Goal: Task Accomplishment & Management: Complete application form

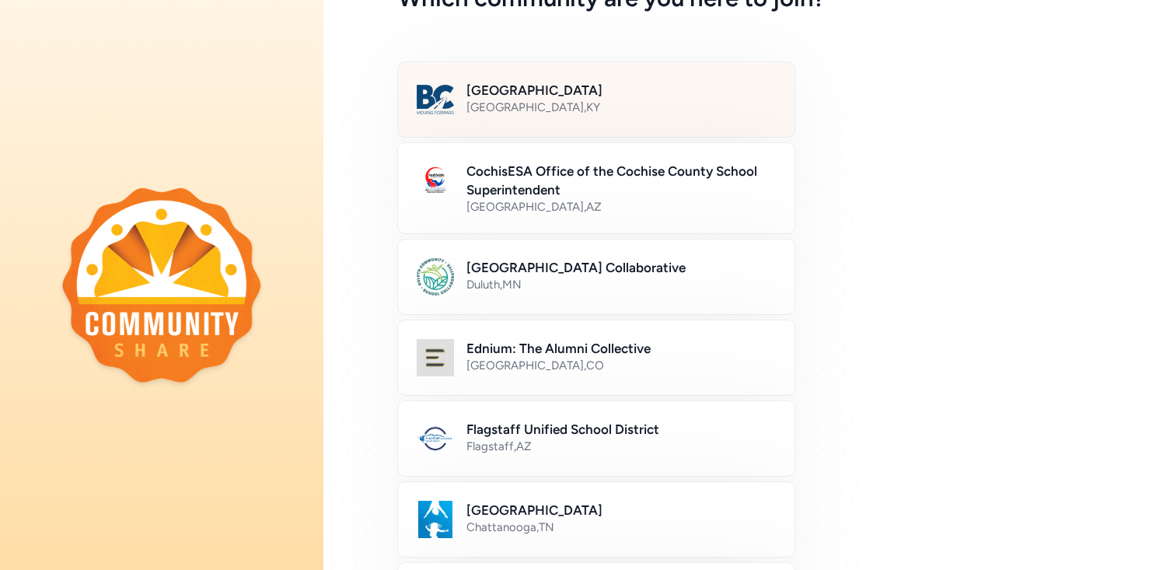
scroll to position [115, 0]
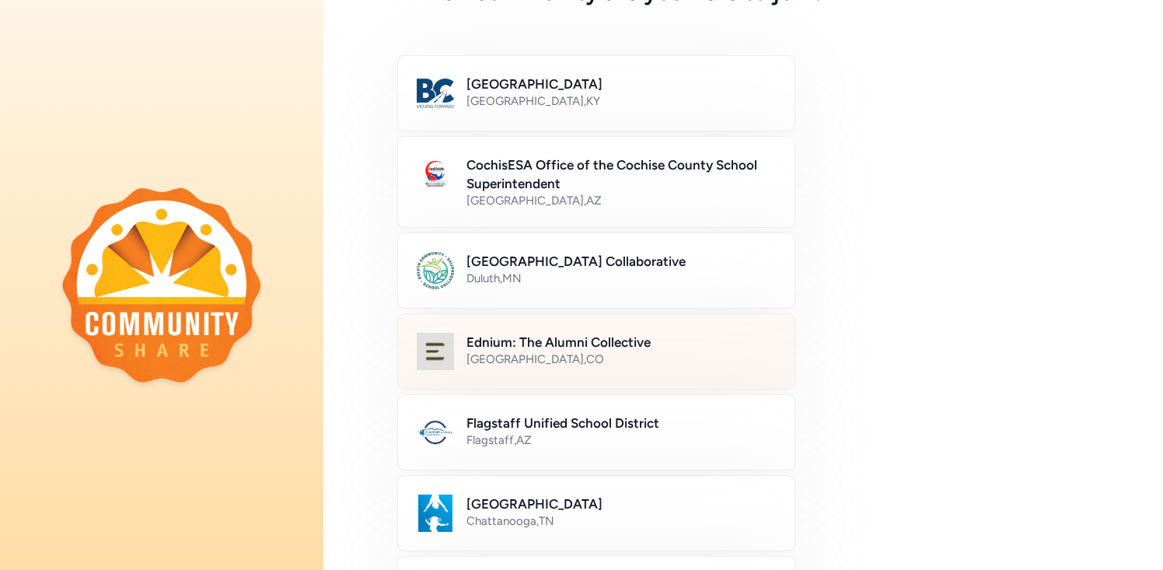
click at [595, 364] on div "Denver , CO" at bounding box center [620, 359] width 309 height 16
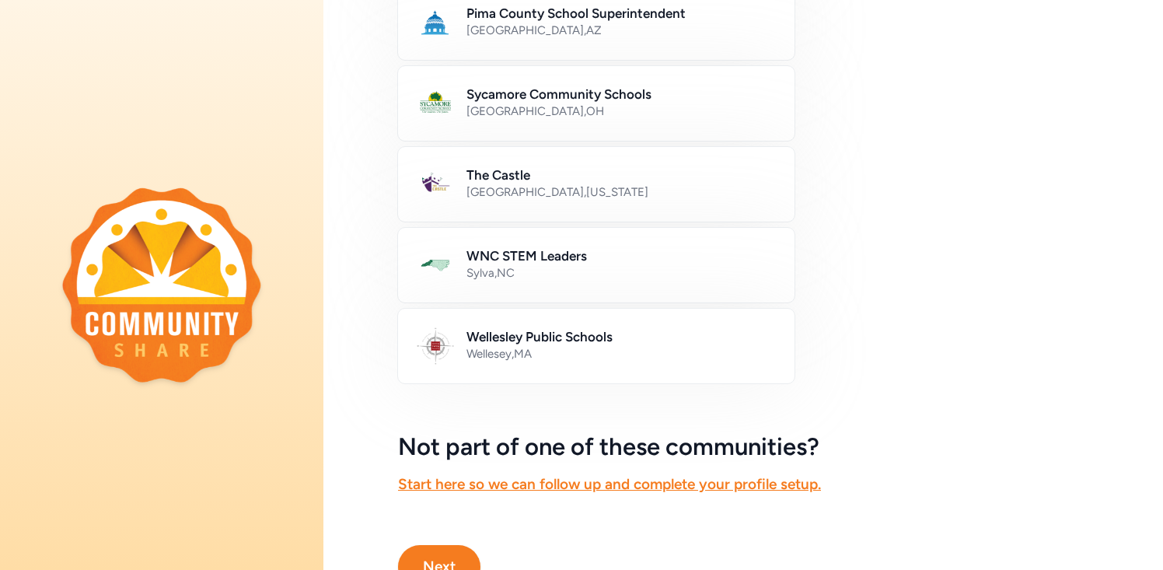
scroll to position [916, 0]
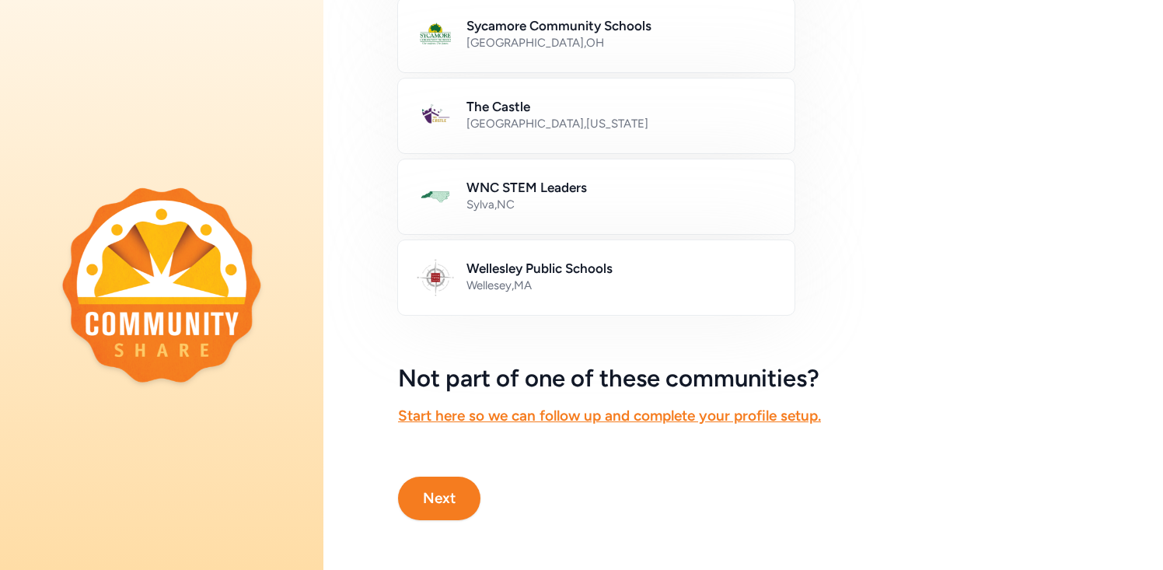
click at [450, 497] on button "Next" at bounding box center [439, 498] width 82 height 44
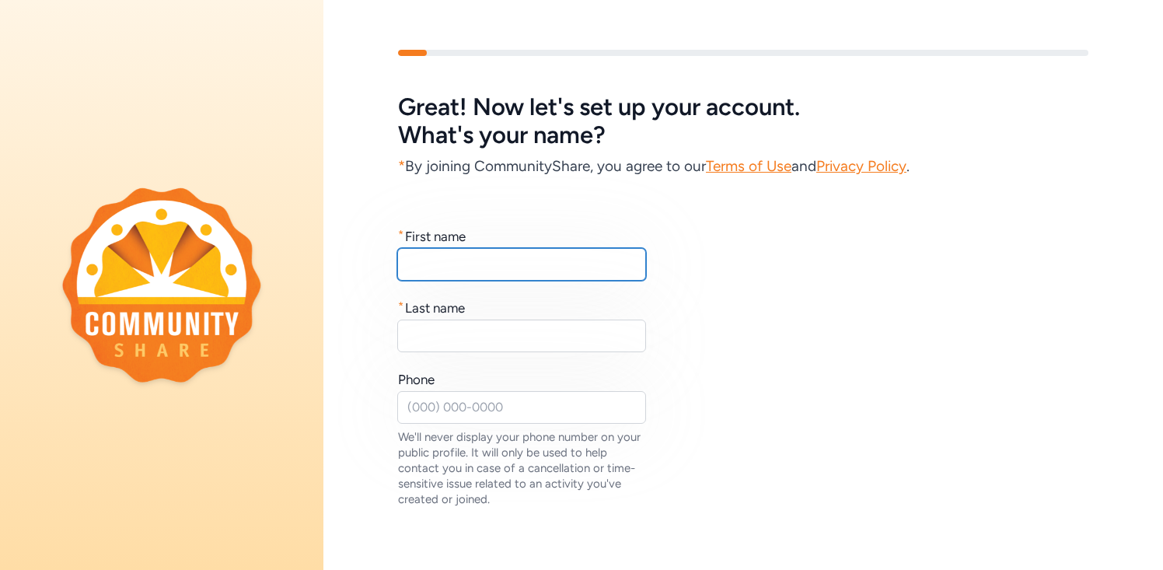
click at [442, 275] on input "text" at bounding box center [521, 264] width 249 height 33
type input "Bryon"
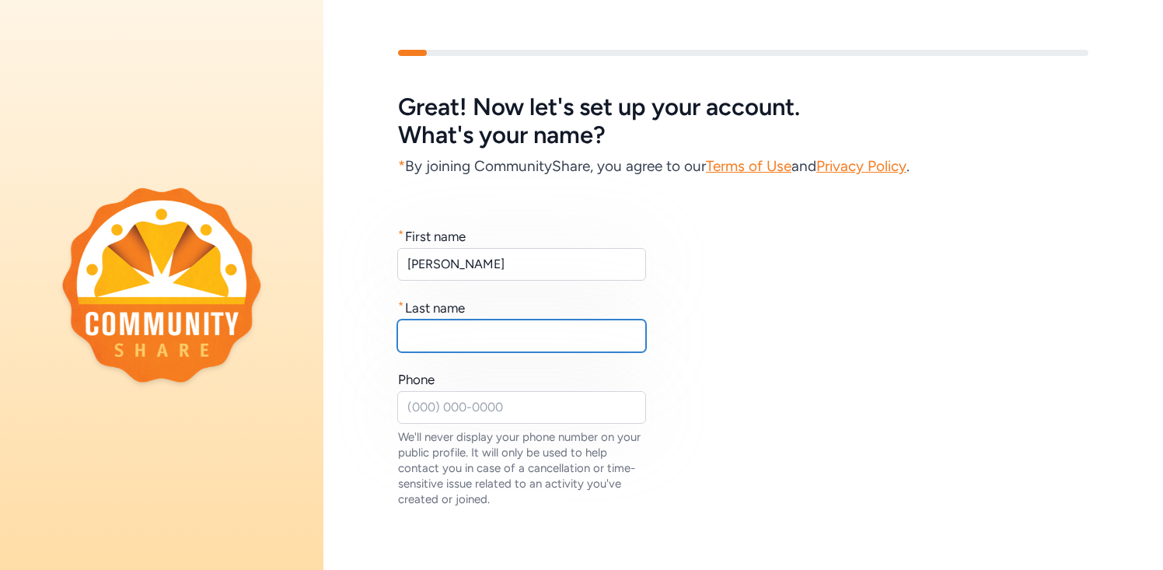
click at [435, 333] on input "text" at bounding box center [521, 335] width 249 height 33
type input "Searing"
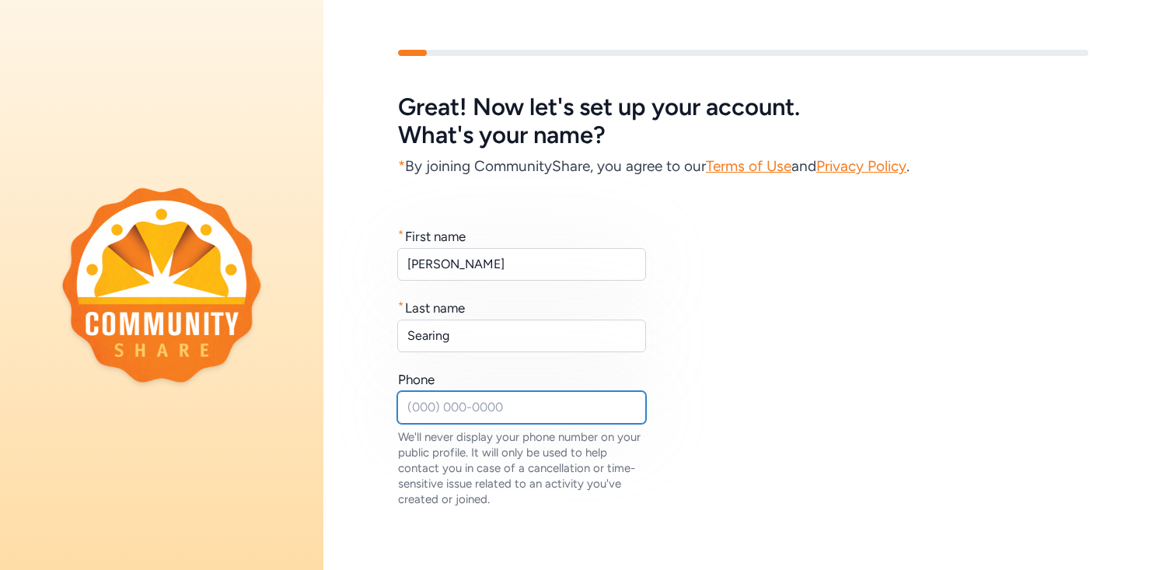
click at [452, 403] on input "text" at bounding box center [521, 407] width 249 height 33
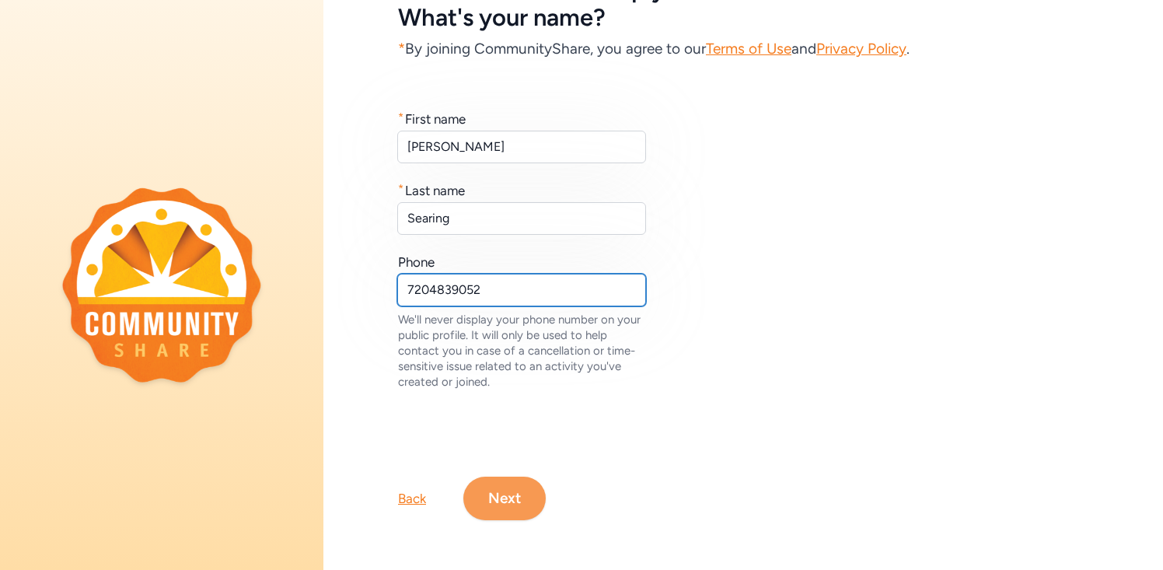
type input "7204839052"
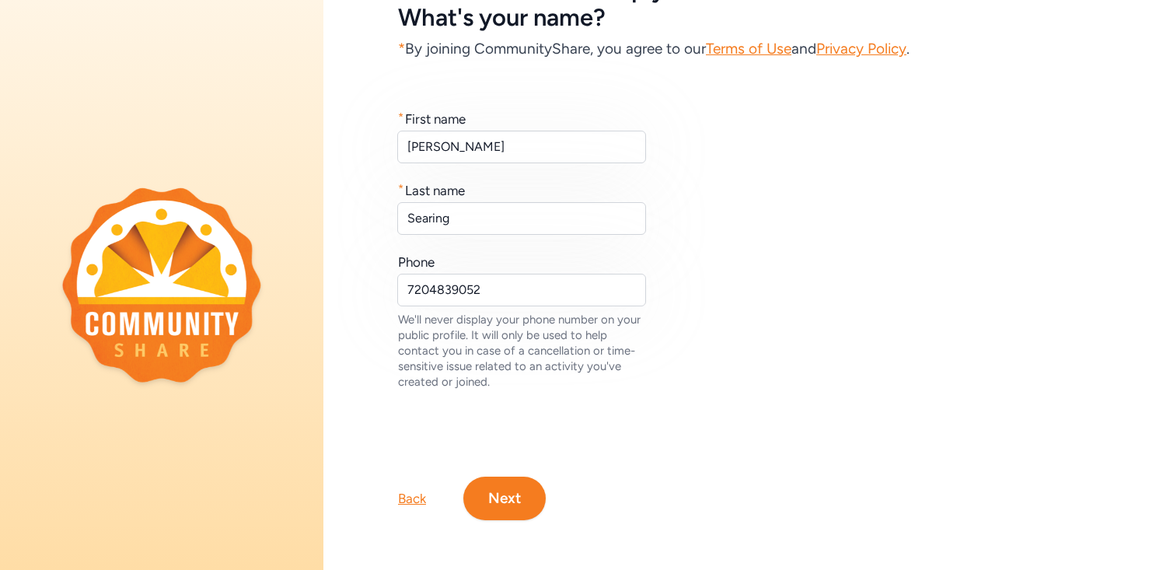
click at [516, 515] on button "Next" at bounding box center [504, 498] width 82 height 44
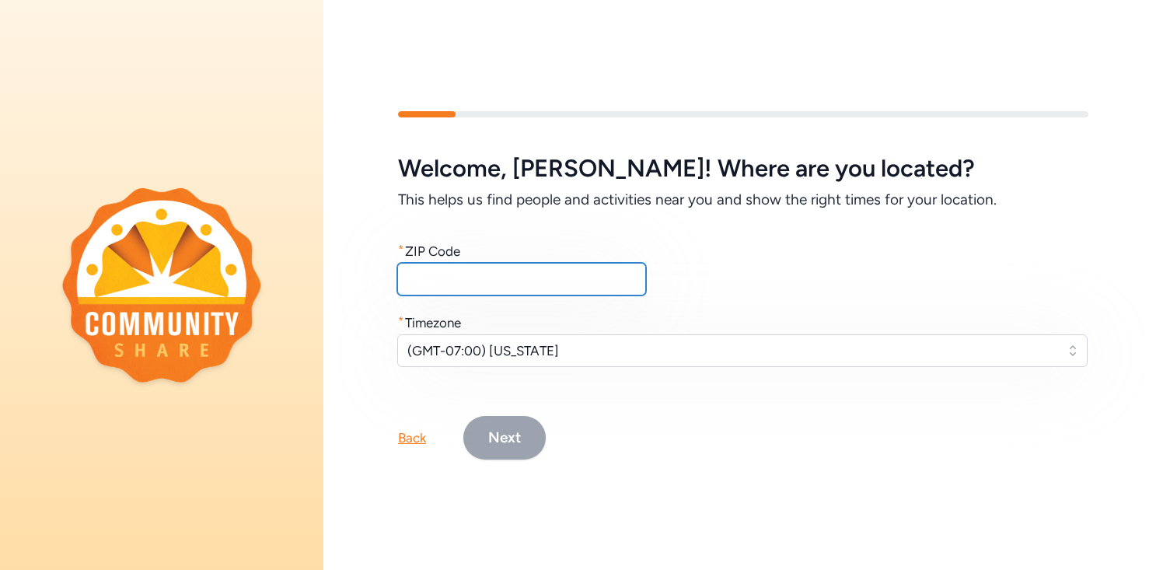
click at [497, 281] on input "text" at bounding box center [521, 279] width 249 height 33
type input "80016"
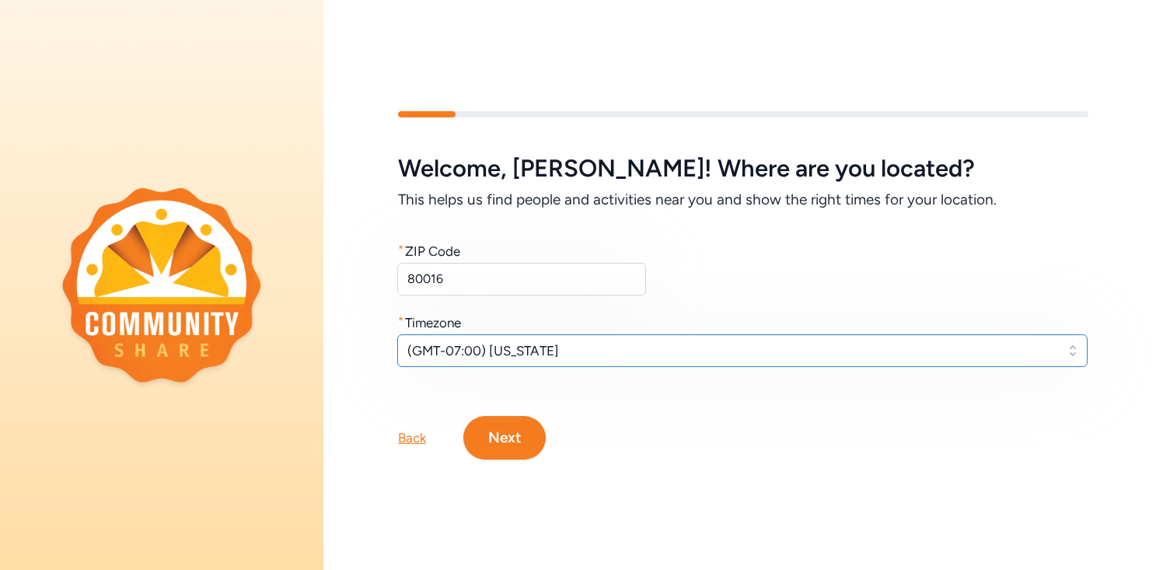
click at [525, 356] on span "(GMT-07:00) Arizona" at bounding box center [731, 350] width 648 height 19
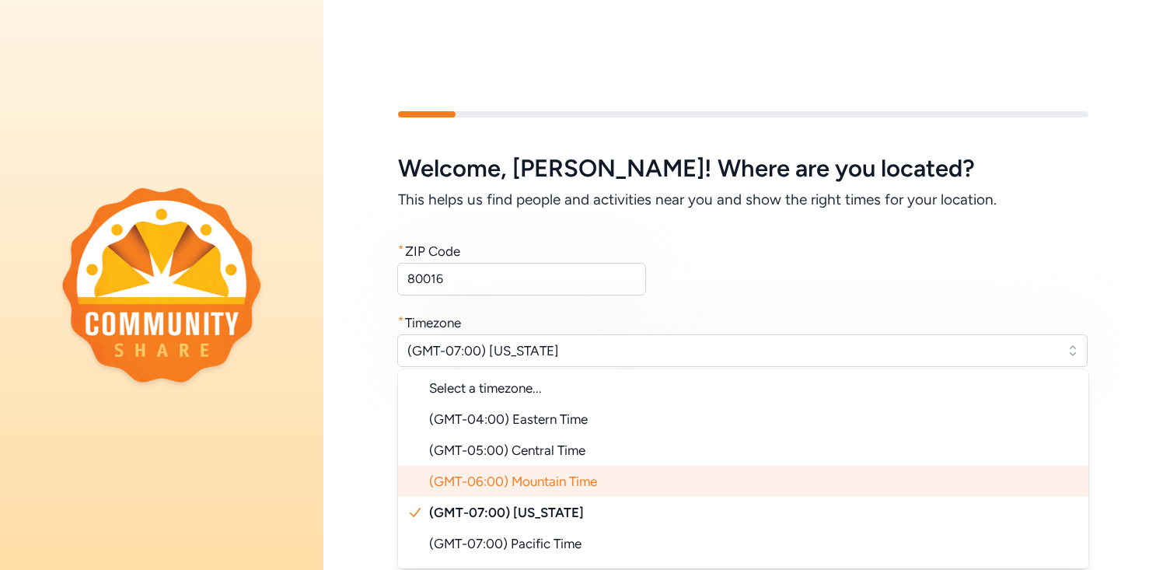
click at [541, 480] on span "(GMT-06:00) Mountain Time" at bounding box center [513, 481] width 168 height 16
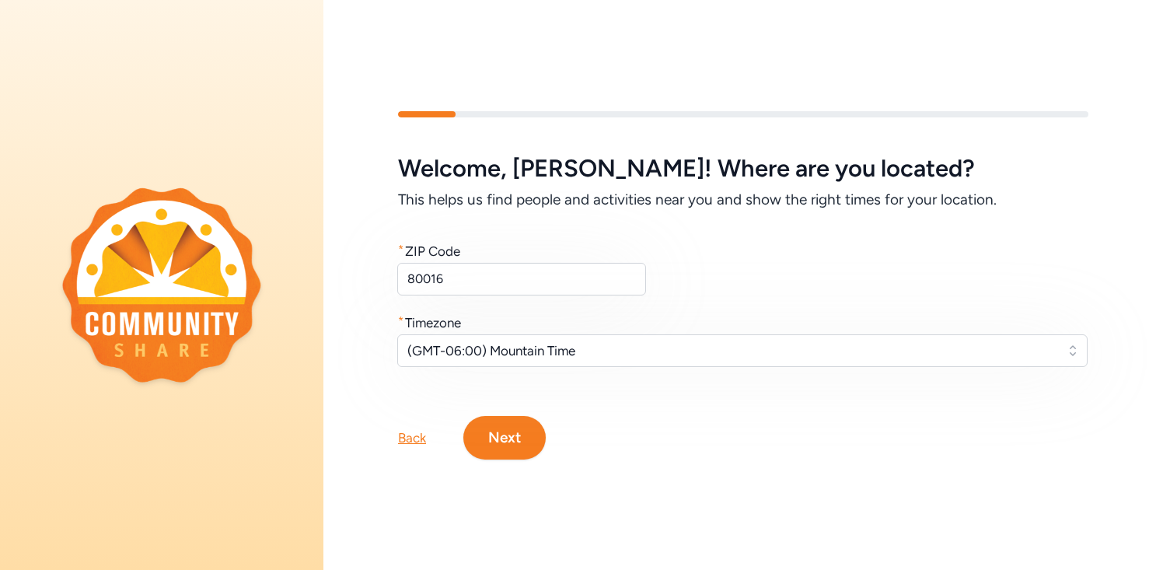
click at [515, 444] on button "Next" at bounding box center [504, 438] width 82 height 44
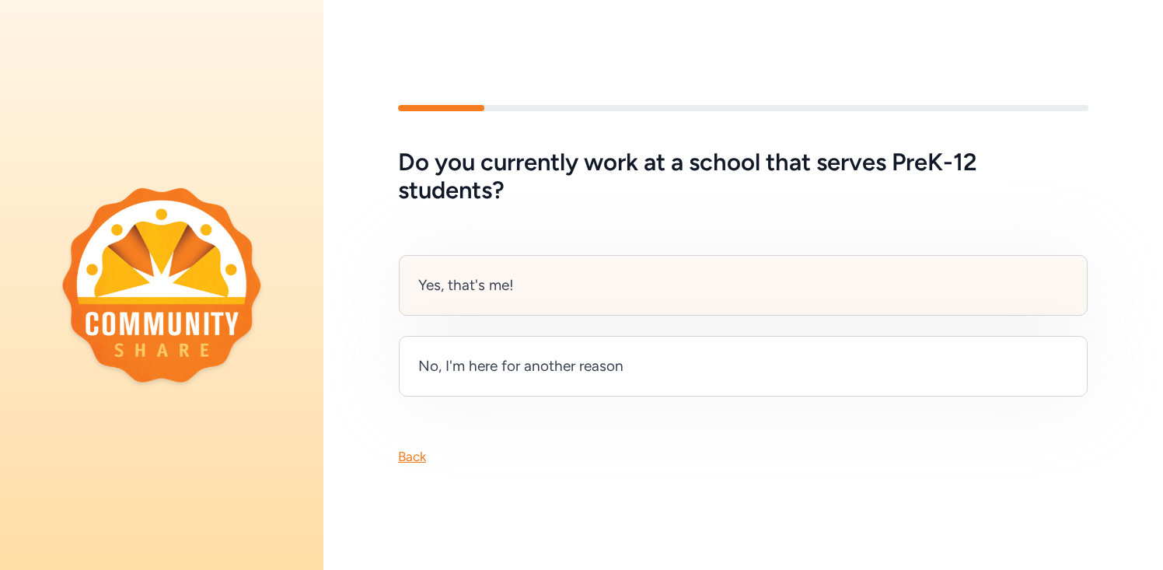
click at [518, 295] on div "Yes, that's me!" at bounding box center [743, 285] width 689 height 61
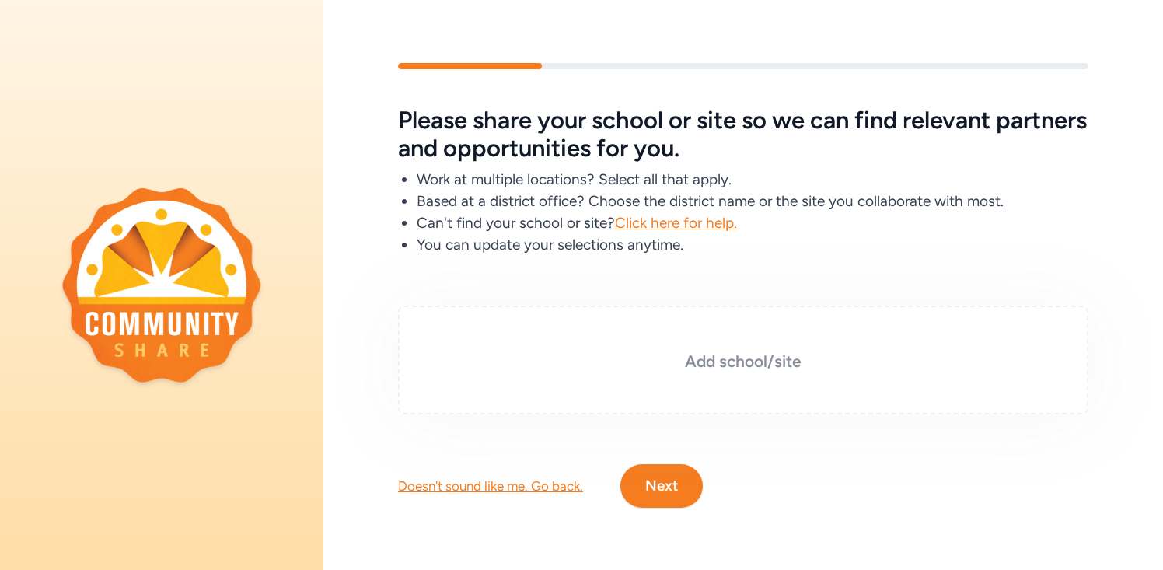
click at [630, 355] on h3 "Add school/site" at bounding box center [743, 362] width 612 height 22
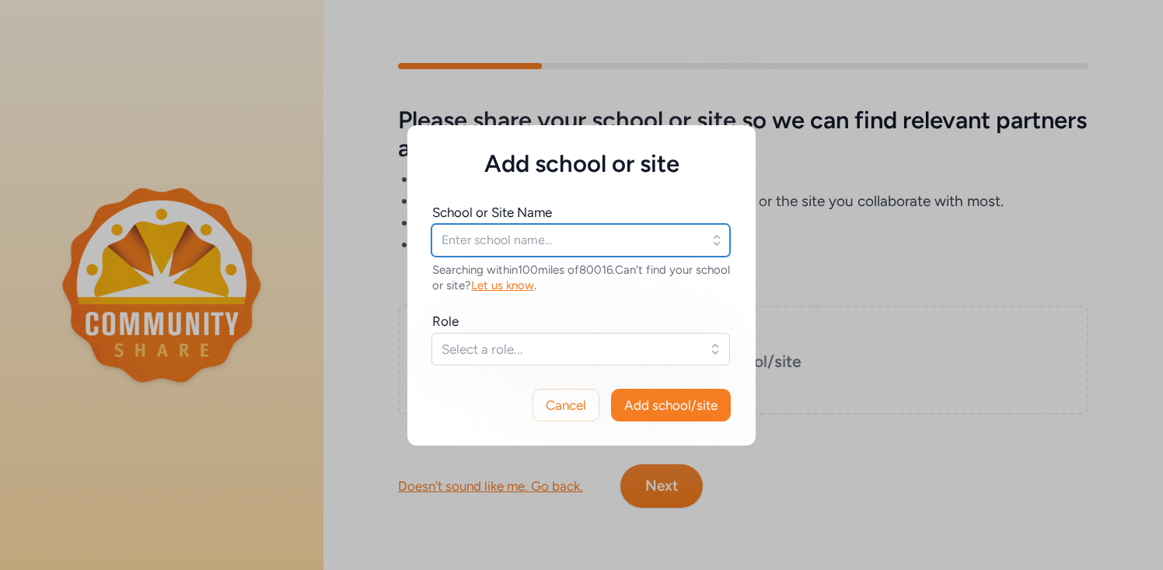
click at [545, 230] on input "text" at bounding box center [580, 240] width 298 height 33
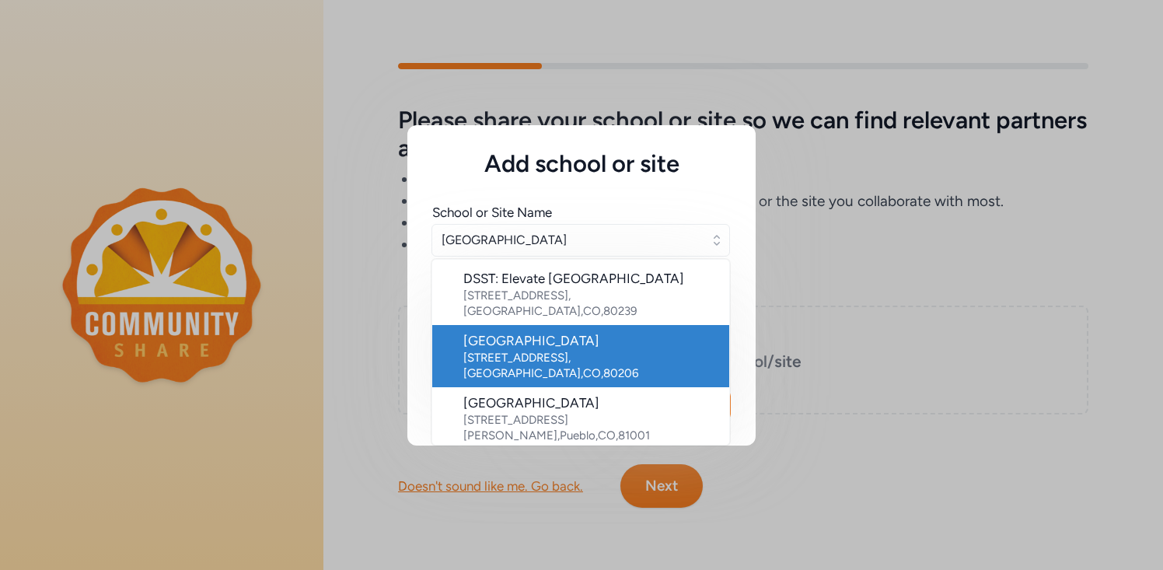
click at [538, 331] on div "East High School" at bounding box center [589, 340] width 253 height 19
type input "East High School"
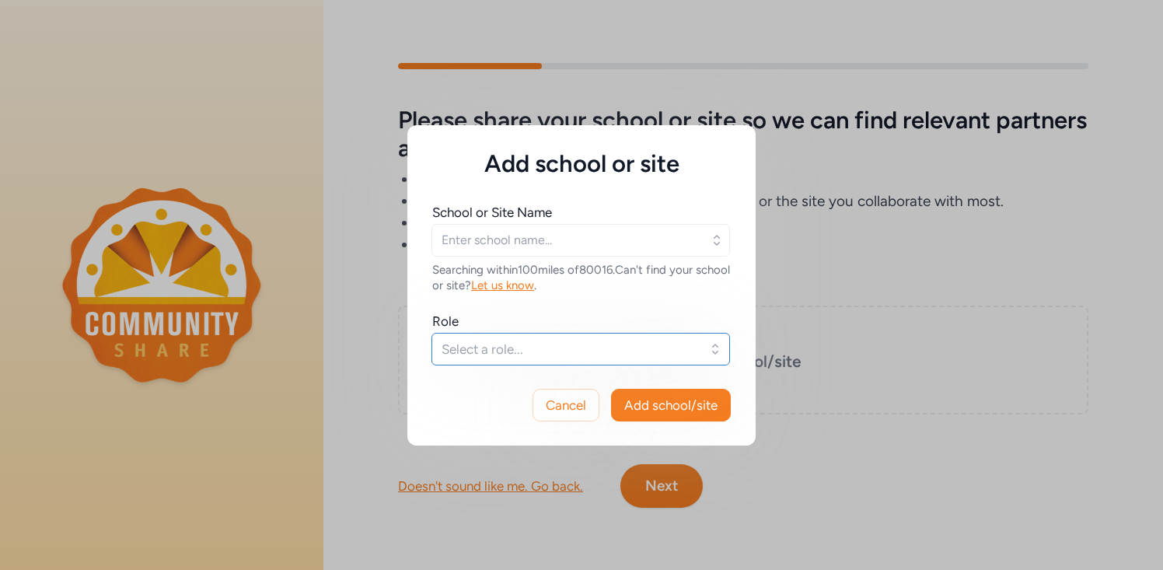
click at [529, 358] on button "Select a role..." at bounding box center [580, 349] width 298 height 33
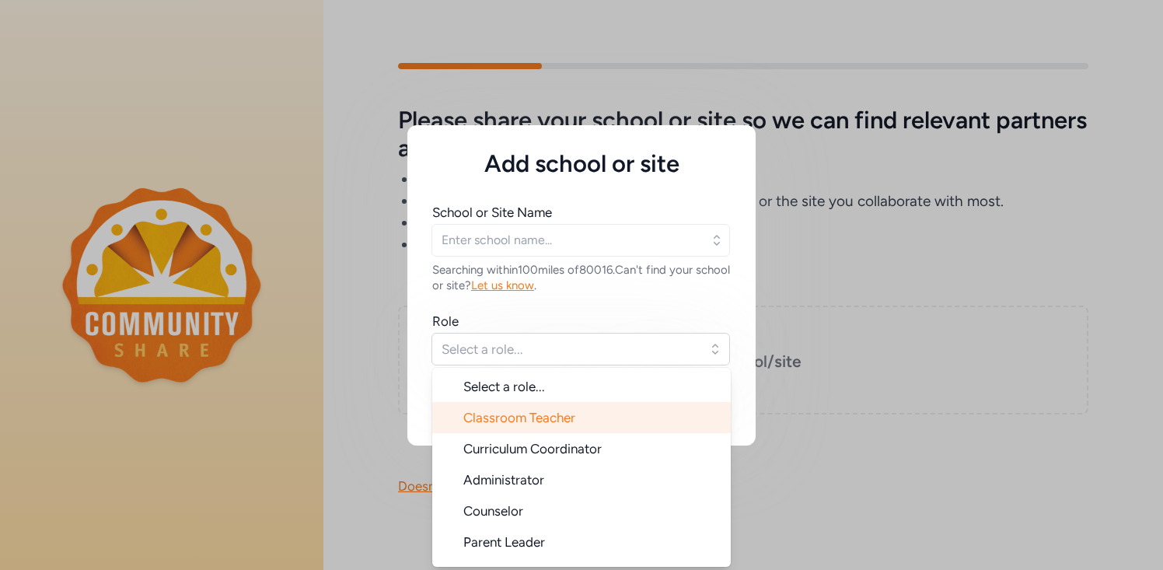
click at [529, 421] on span "Classroom Teacher" at bounding box center [519, 418] width 112 height 16
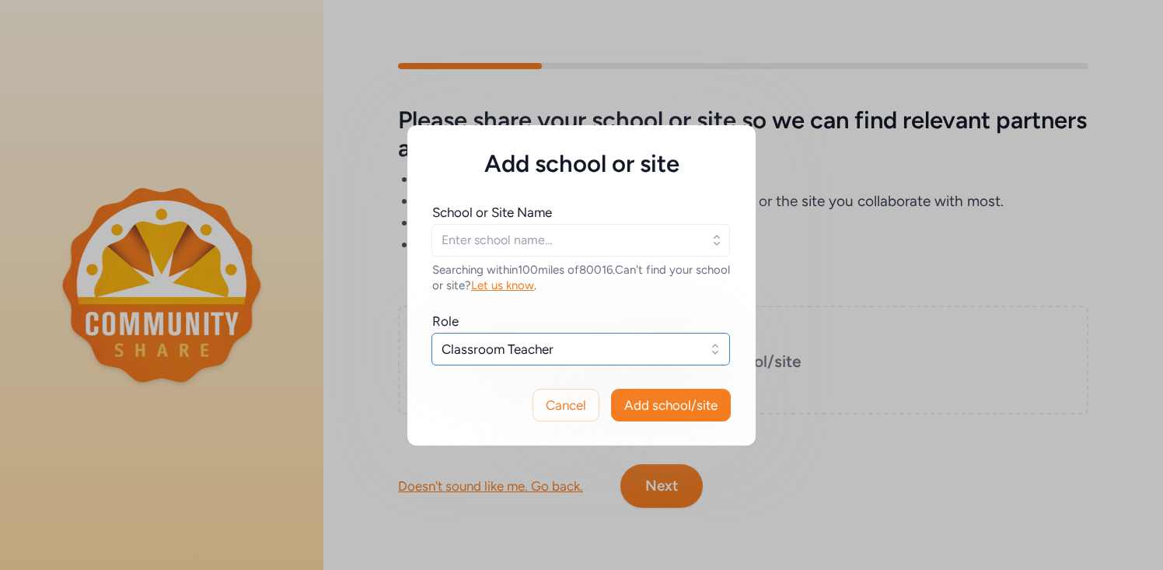
type input "East High School"
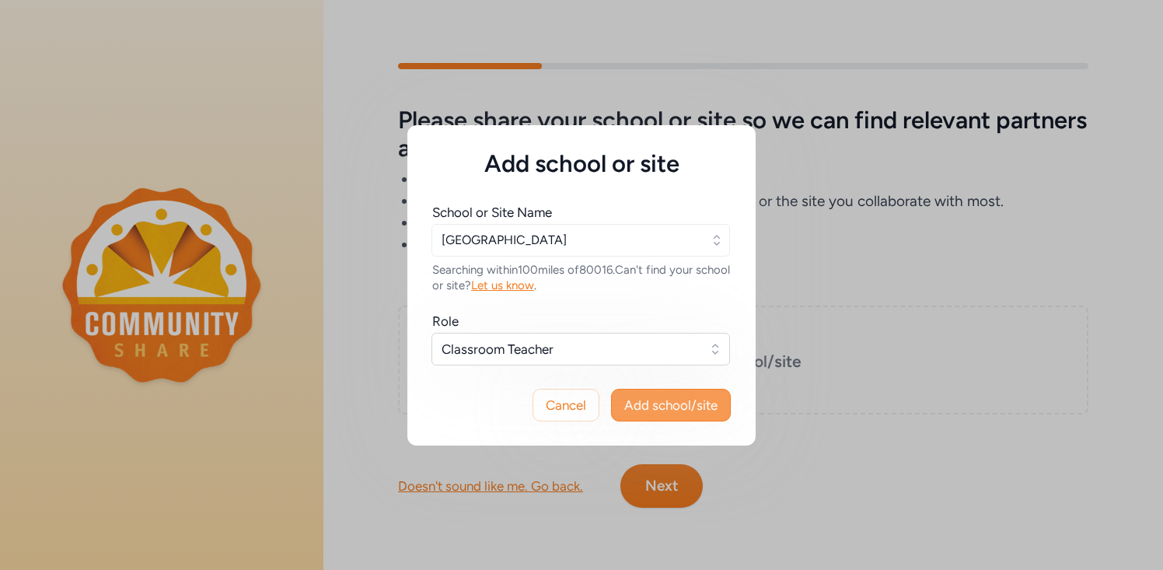
click at [668, 401] on span "Add school/site" at bounding box center [670, 405] width 93 height 19
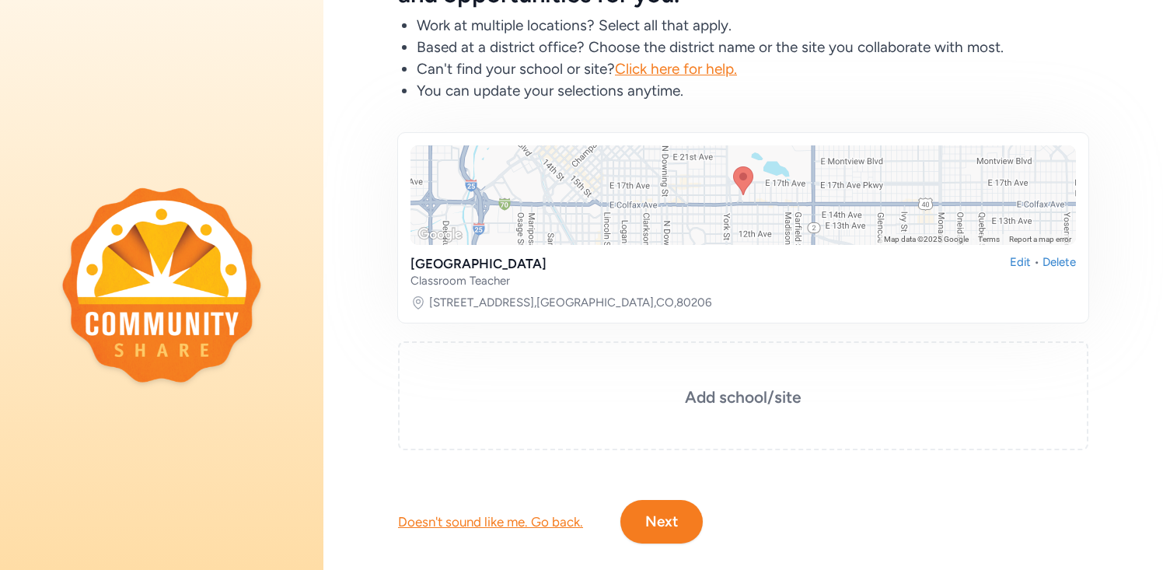
scroll to position [164, 0]
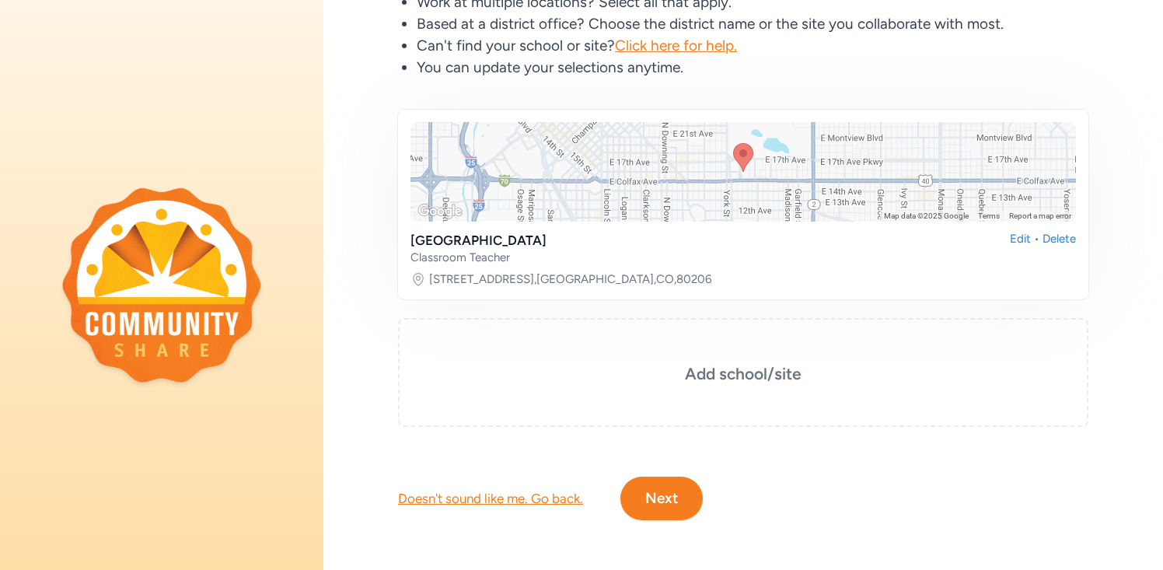
click at [659, 500] on button "Next" at bounding box center [661, 498] width 82 height 44
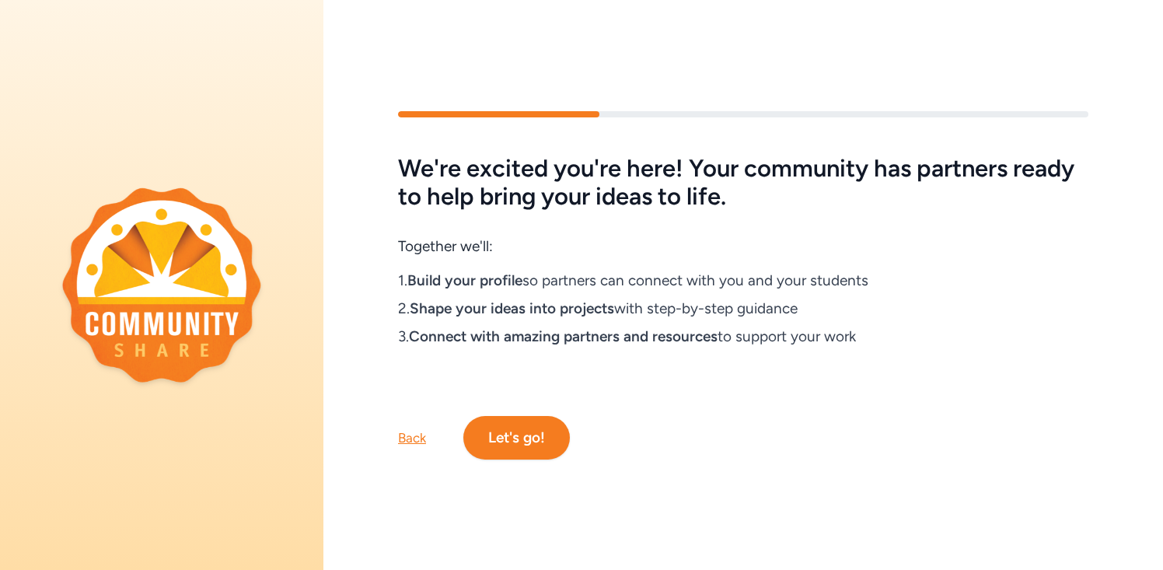
click at [529, 438] on button "Let's go!" at bounding box center [516, 438] width 106 height 44
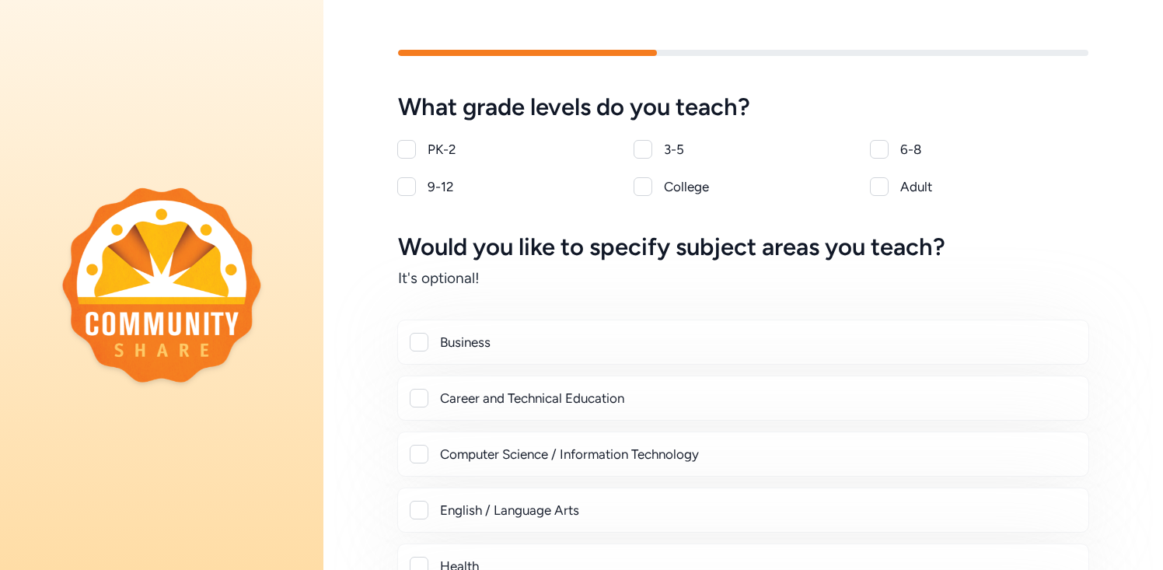
click at [401, 192] on div at bounding box center [406, 186] width 19 height 19
checkbox input "true"
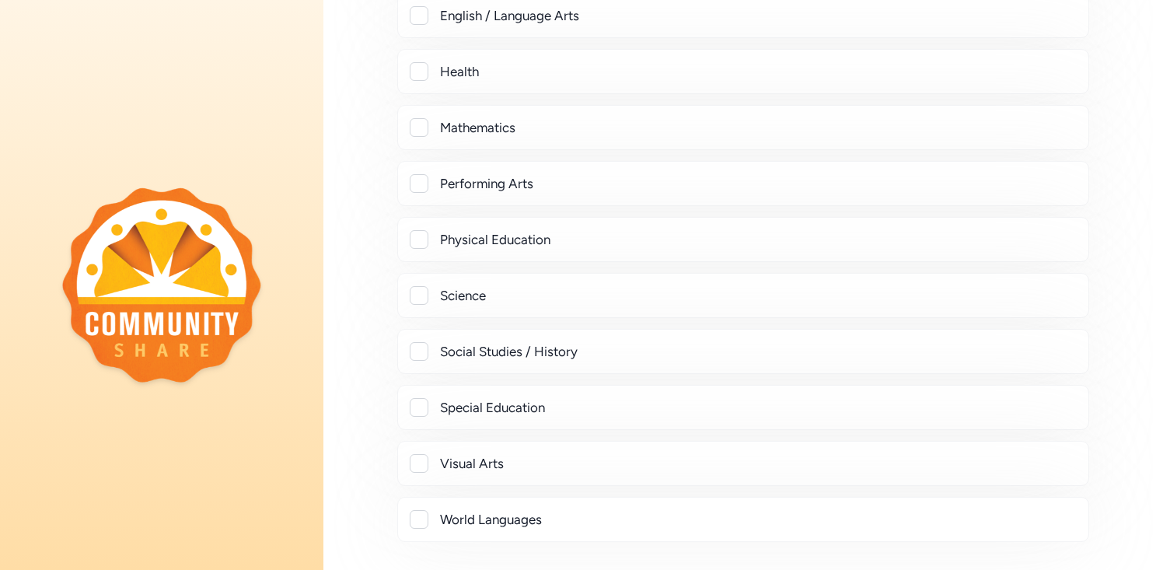
scroll to position [504, 0]
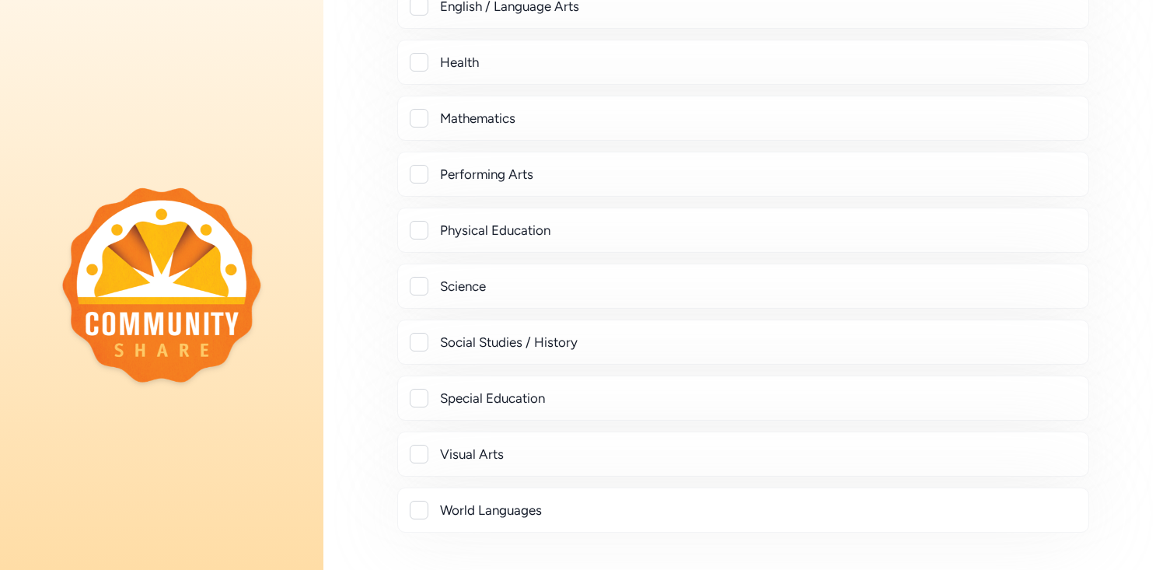
click at [423, 340] on div at bounding box center [419, 342] width 19 height 19
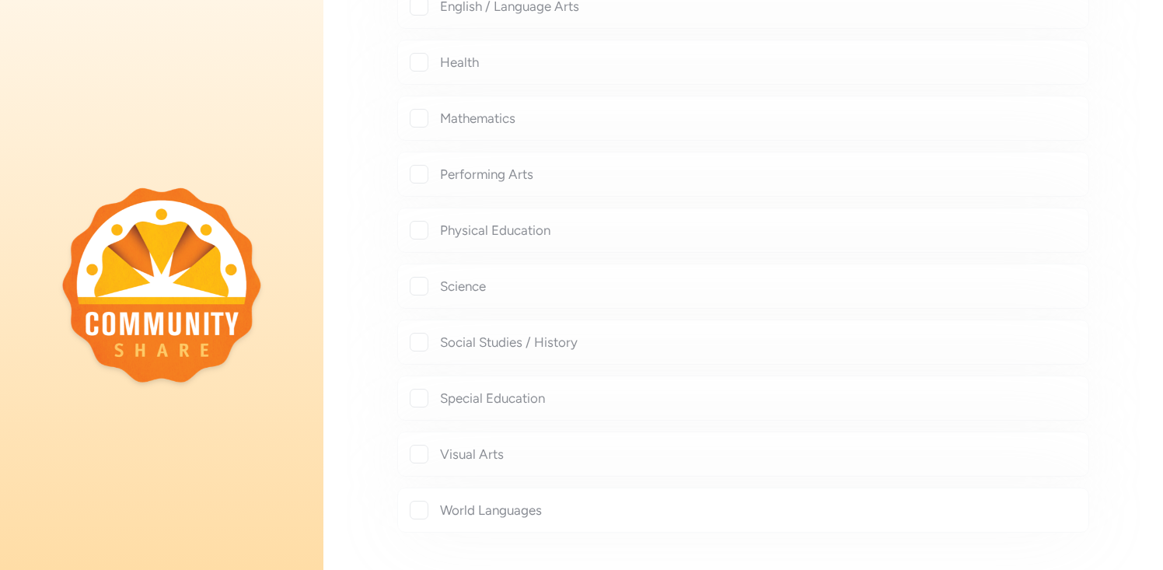
checkbox input "true"
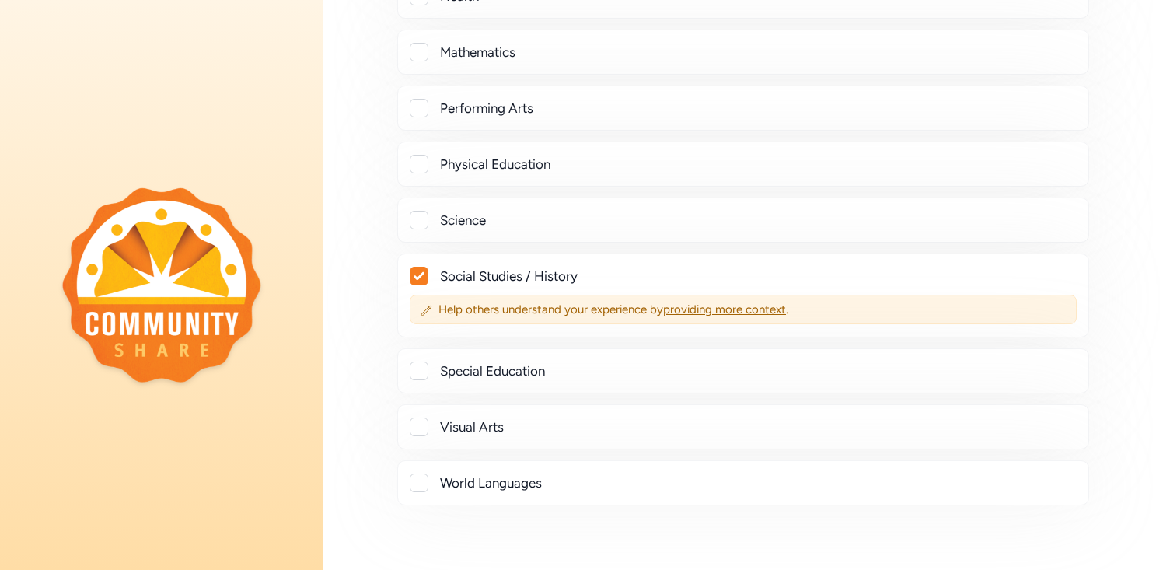
scroll to position [685, 0]
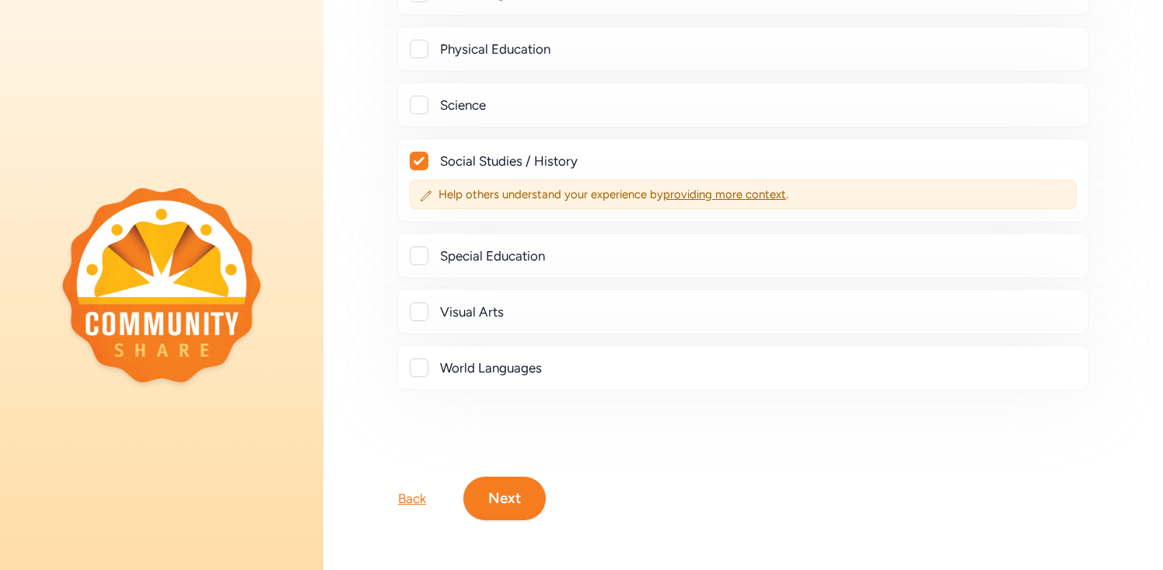
click at [513, 501] on button "Next" at bounding box center [504, 498] width 82 height 44
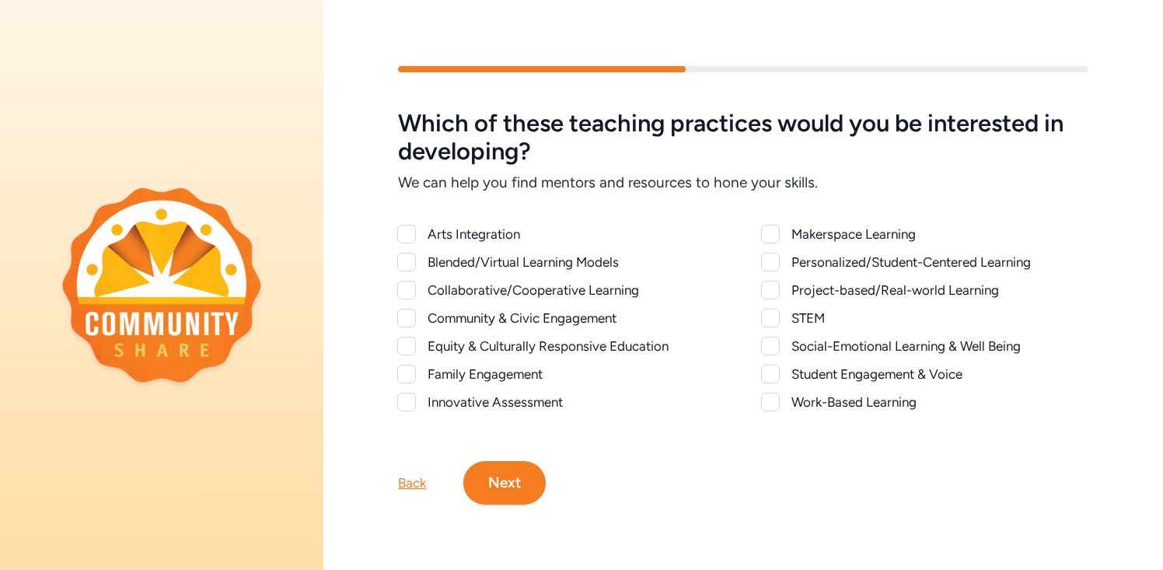
click at [772, 291] on div at bounding box center [770, 290] width 19 height 19
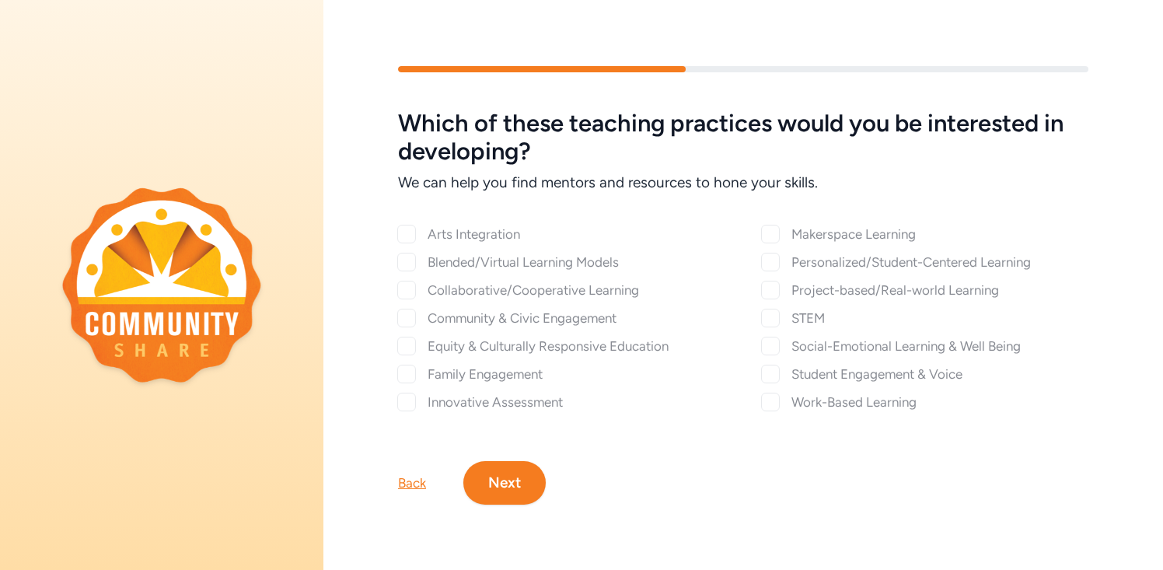
checkbox input "true"
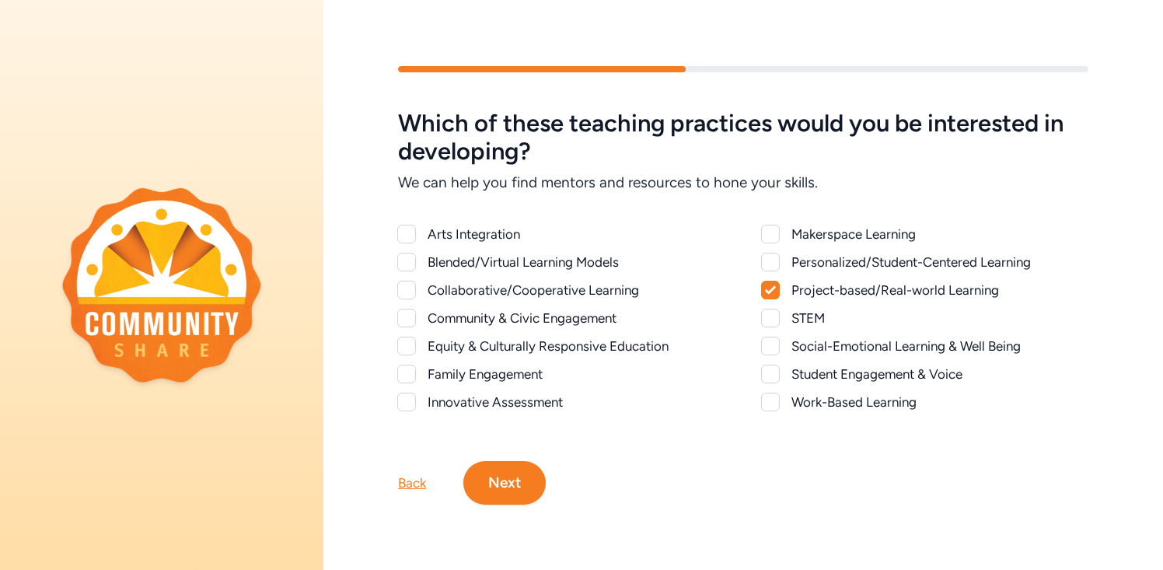
click at [497, 481] on button "Next" at bounding box center [504, 483] width 82 height 44
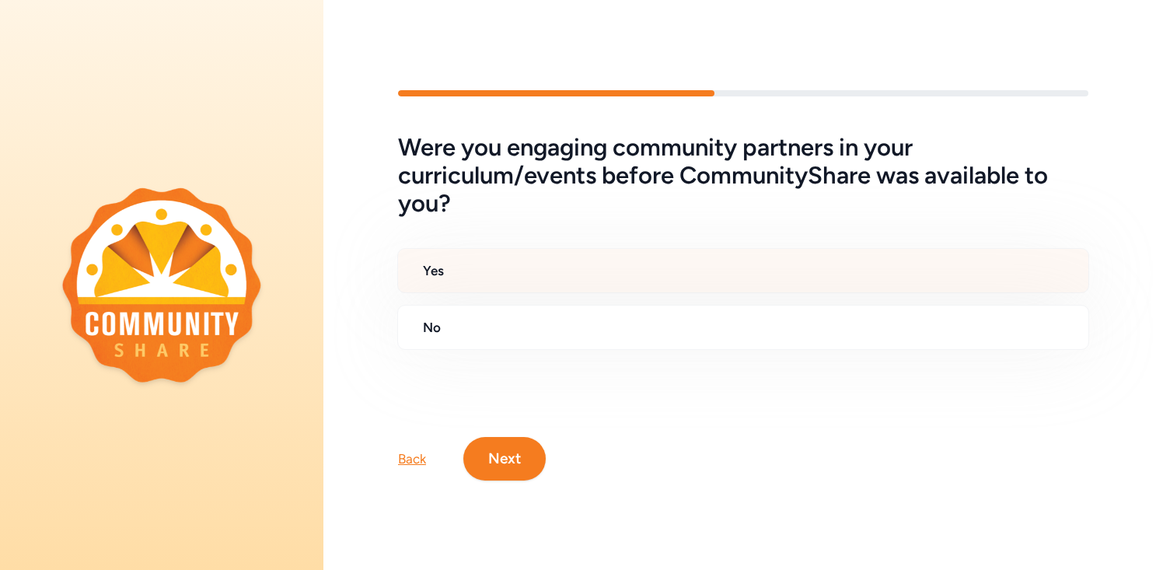
click at [431, 263] on h2 "Yes" at bounding box center [749, 270] width 653 height 19
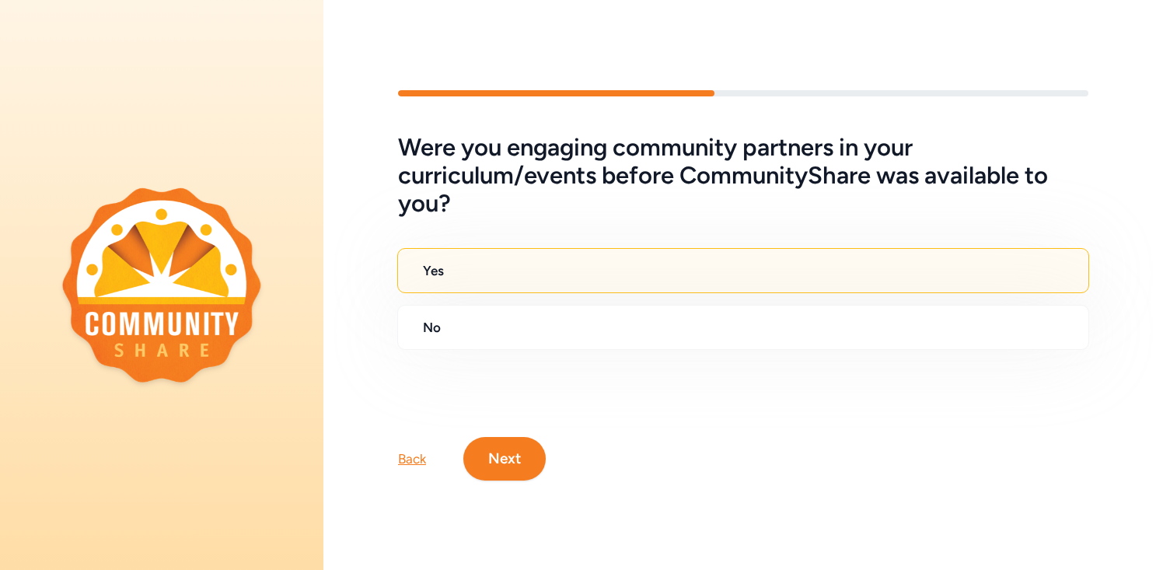
click at [490, 451] on button "Next" at bounding box center [504, 459] width 82 height 44
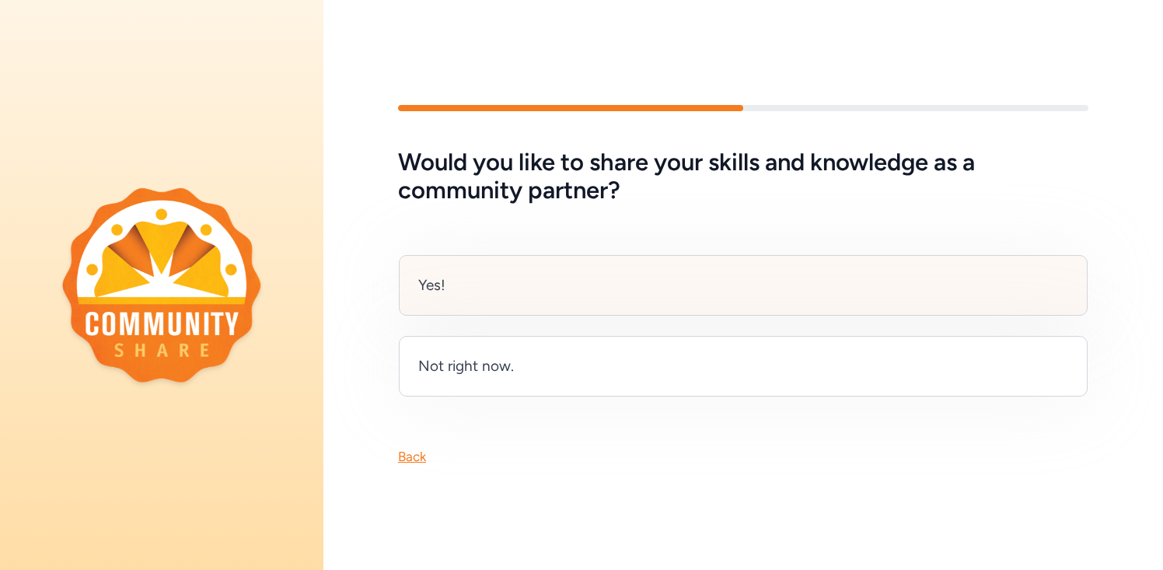
click at [511, 295] on div "Yes!" at bounding box center [743, 285] width 689 height 61
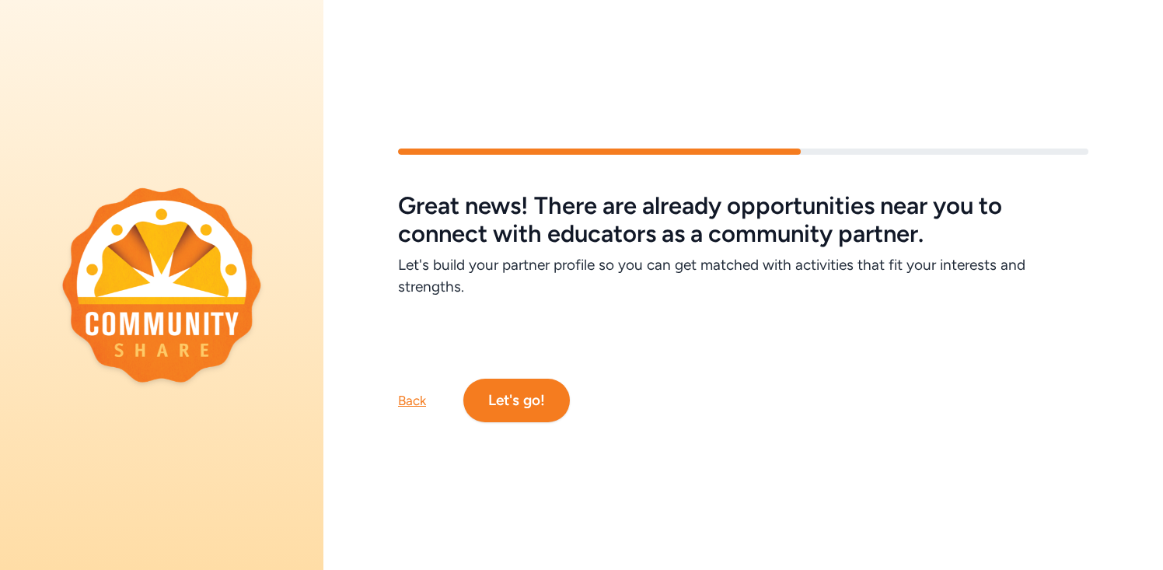
click at [525, 403] on button "Let's go!" at bounding box center [516, 401] width 106 height 44
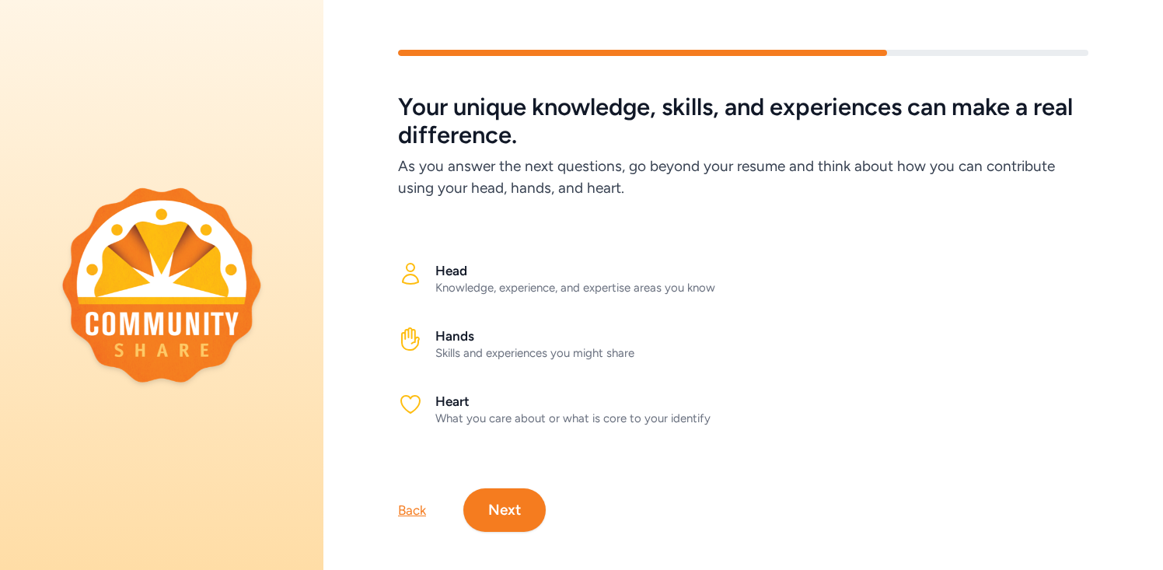
scroll to position [12, 0]
